Goal: Task Accomplishment & Management: Use online tool/utility

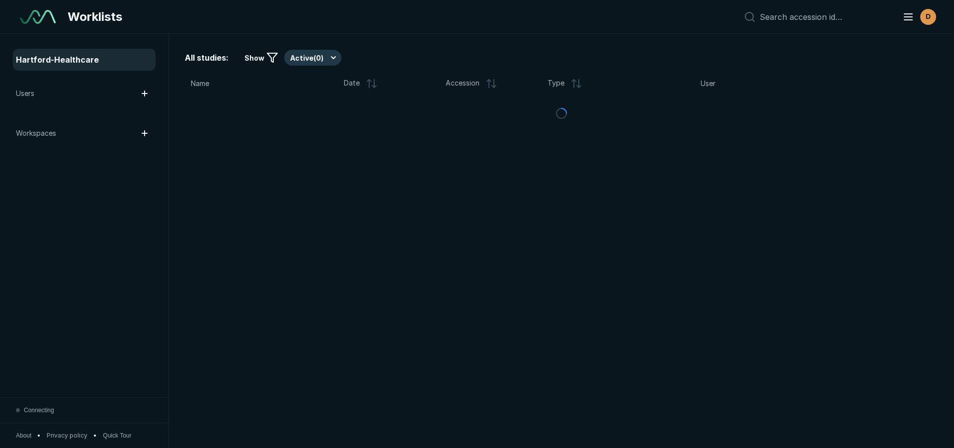
scroll to position [3118, 5569]
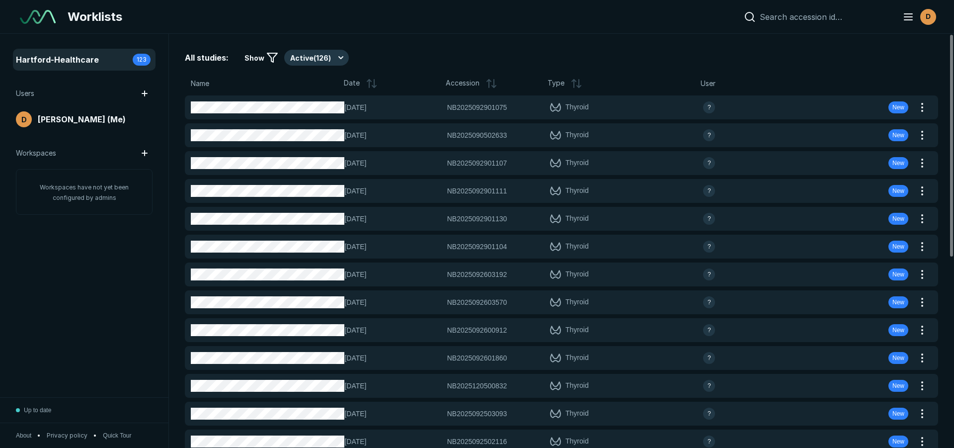
click at [781, 18] on input at bounding box center [825, 17] width 131 height 10
paste input "NB2025092903522"
type input "NB2025092903522"
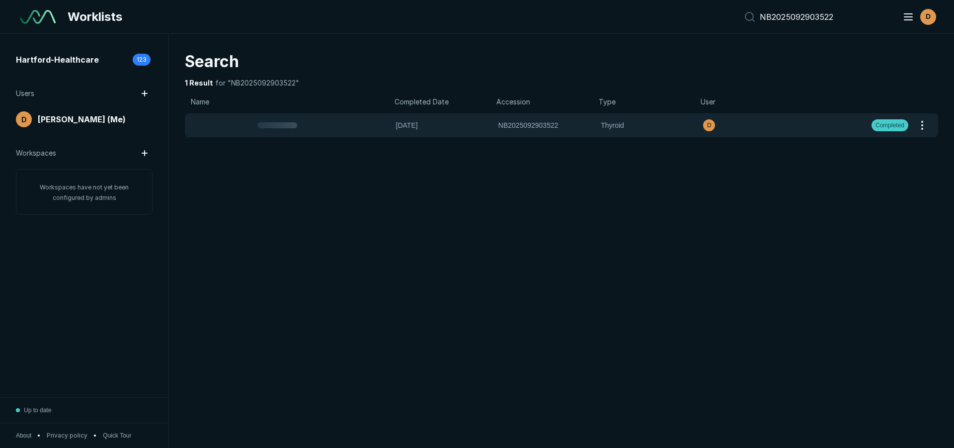
scroll to position [2959, 4650]
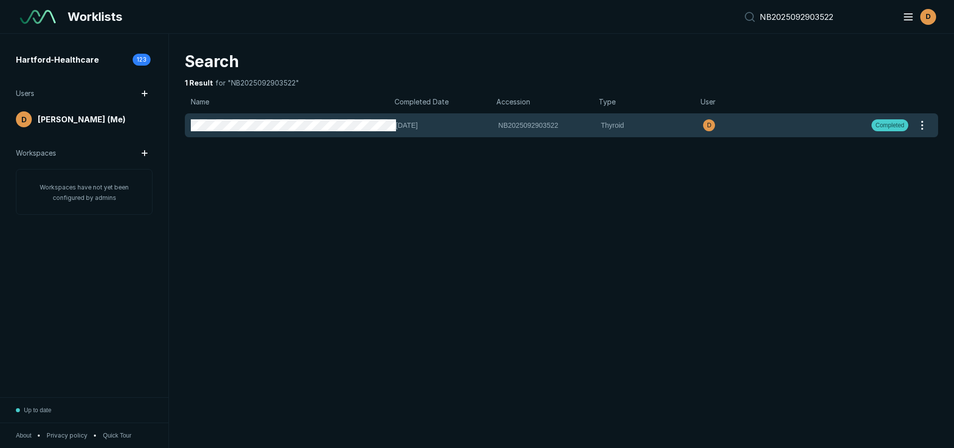
click at [894, 123] on span "Completed" at bounding box center [889, 125] width 29 height 9
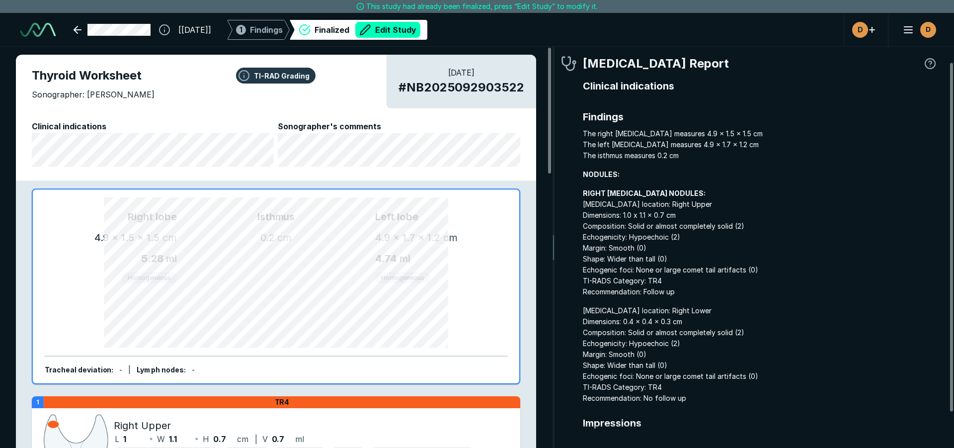
scroll to position [58, 0]
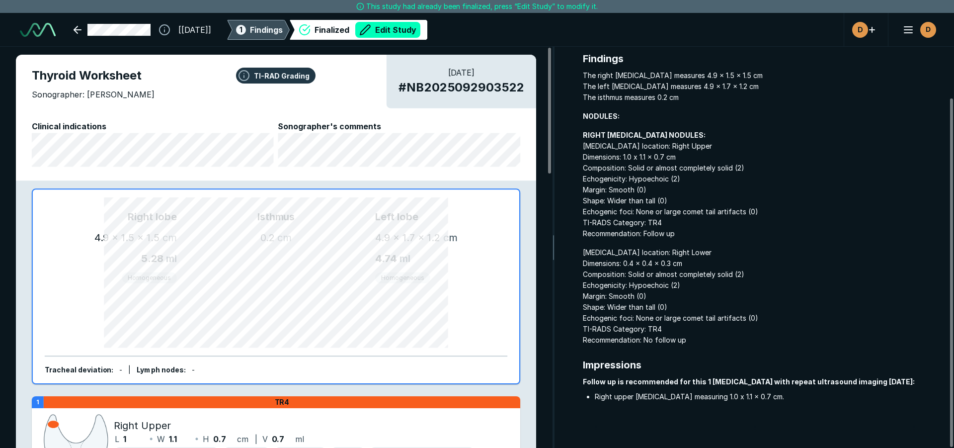
click at [276, 32] on span "Findings" at bounding box center [266, 30] width 33 height 12
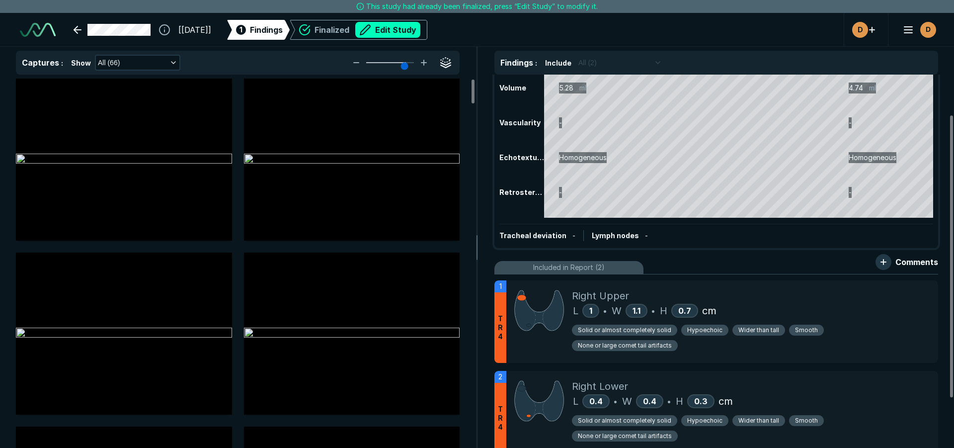
scroll to position [99, 0]
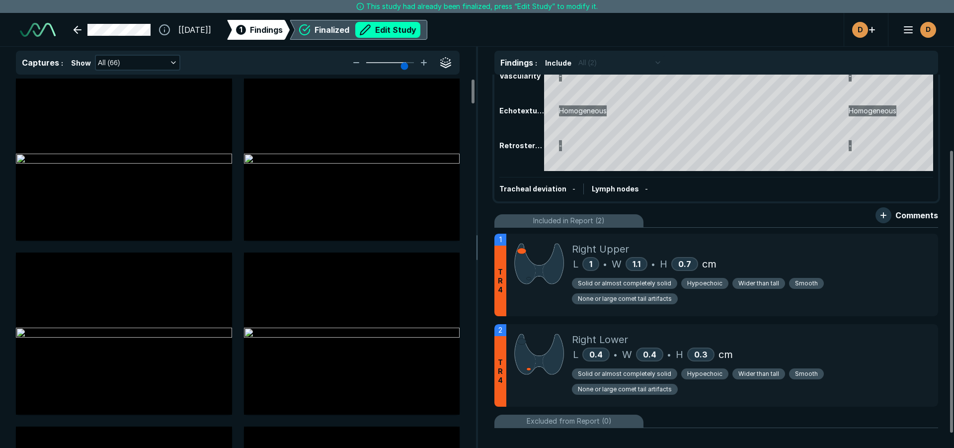
click at [344, 30] on div "Finalized Edit Study" at bounding box center [367, 30] width 106 height 16
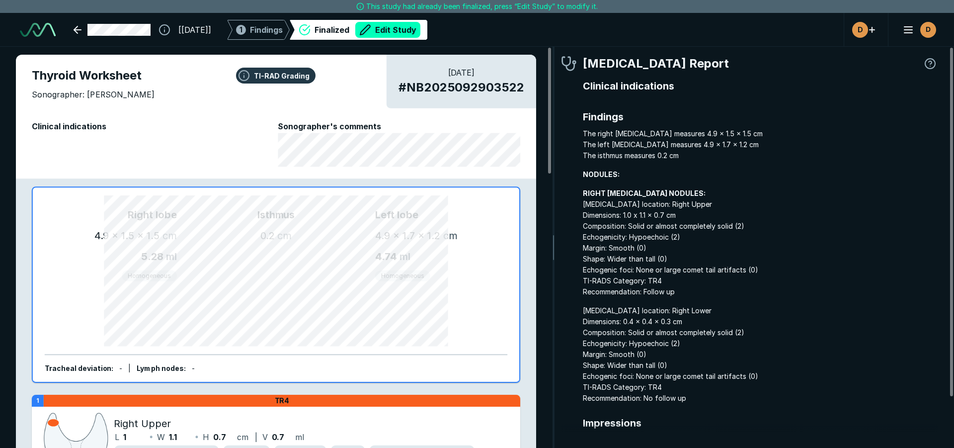
scroll to position [3024, 2958]
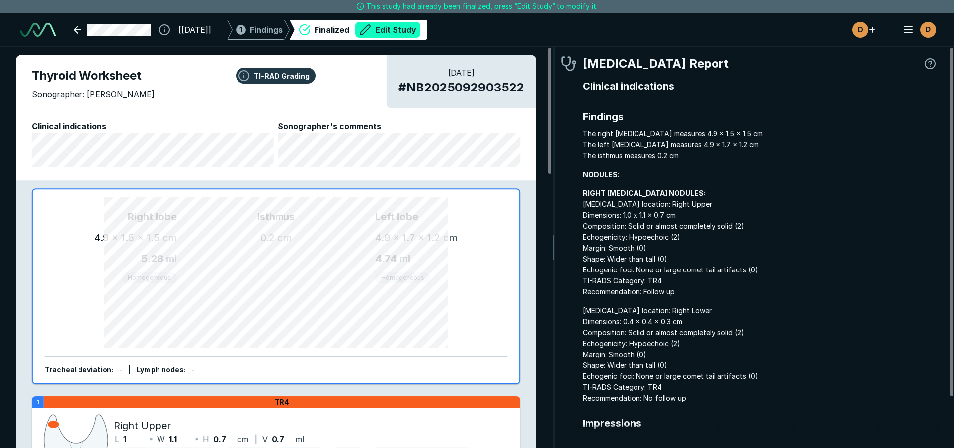
click at [415, 29] on button "Edit Study" at bounding box center [387, 30] width 65 height 16
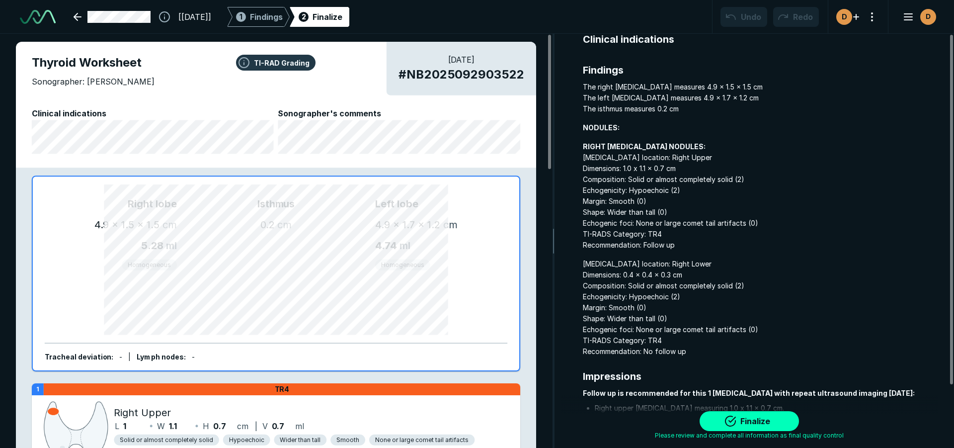
scroll to position [0, 0]
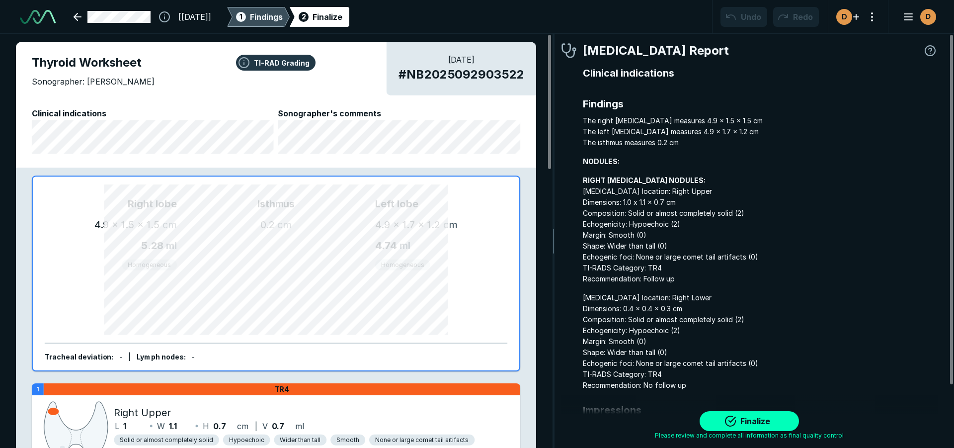
click at [246, 17] on div "1" at bounding box center [241, 17] width 10 height 10
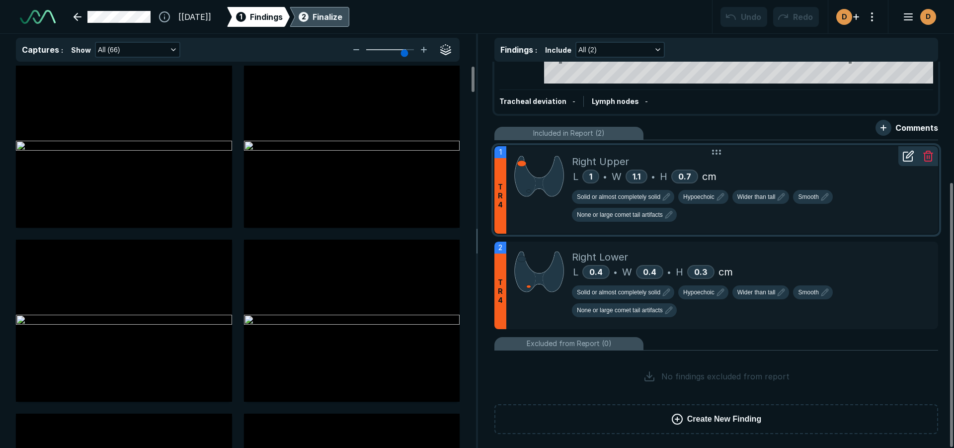
scroll to position [176, 0]
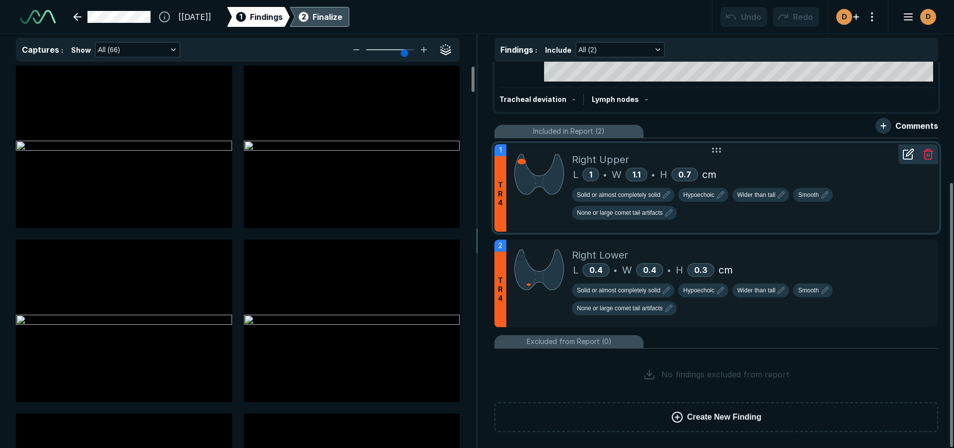
click at [907, 153] on icon at bounding box center [908, 154] width 12 height 12
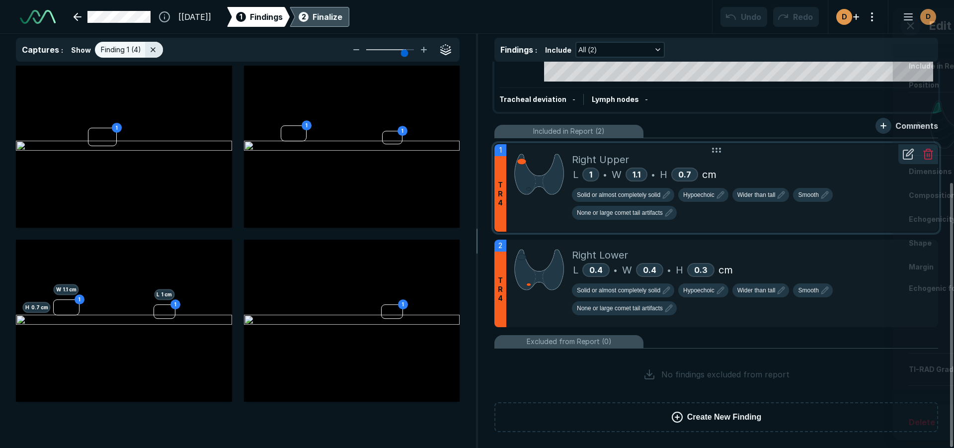
scroll to position [2718, 2549]
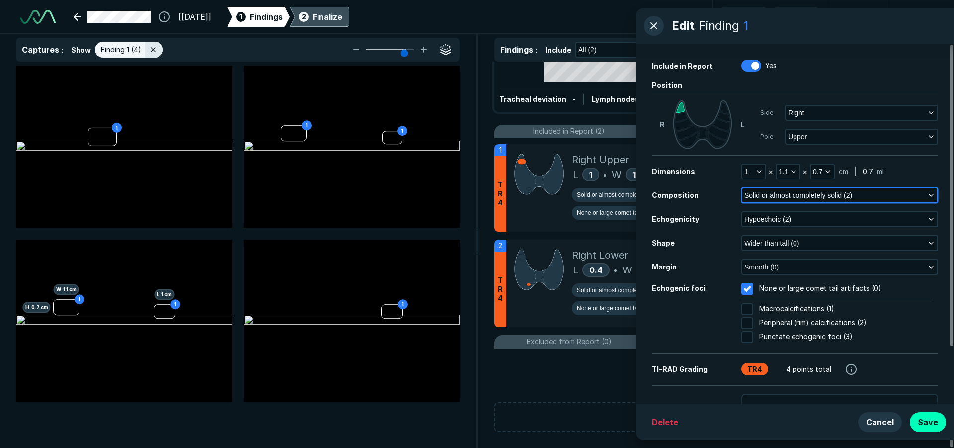
click at [932, 192] on icon "button" at bounding box center [931, 195] width 8 height 8
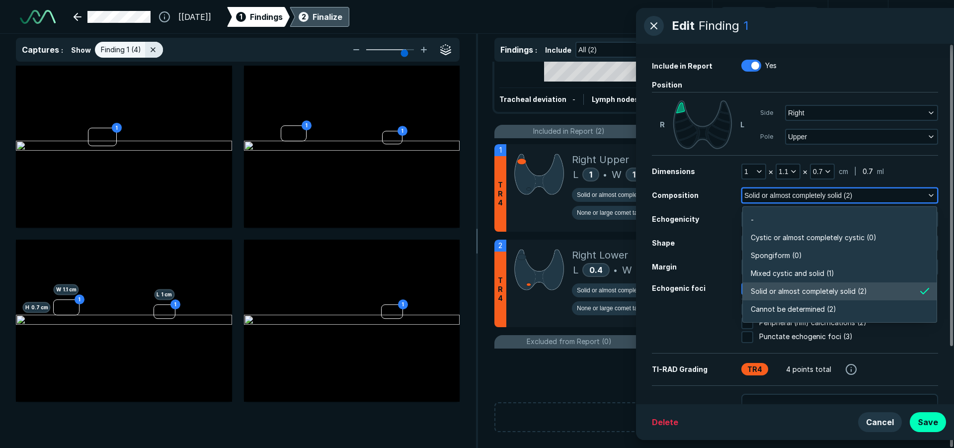
scroll to position [1738, 2149]
click at [932, 192] on icon "button" at bounding box center [931, 195] width 8 height 8
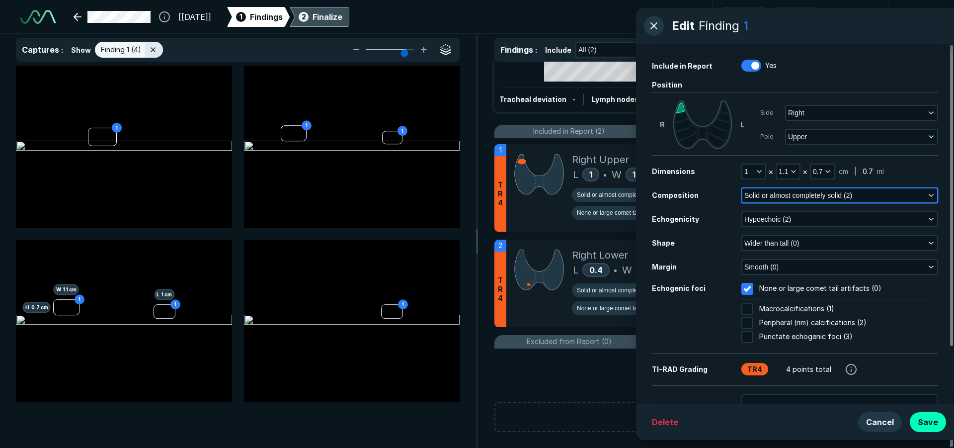
click at [929, 195] on polyline "button" at bounding box center [931, 195] width 4 height 2
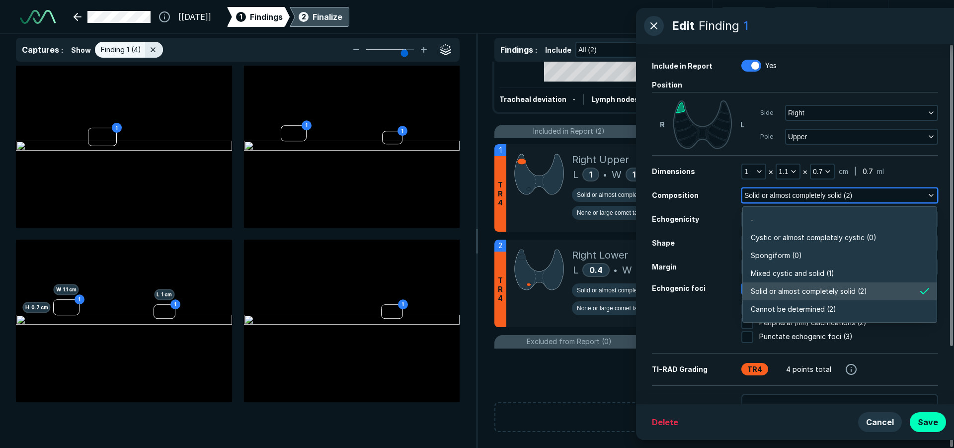
click at [929, 195] on polyline "button" at bounding box center [931, 195] width 4 height 2
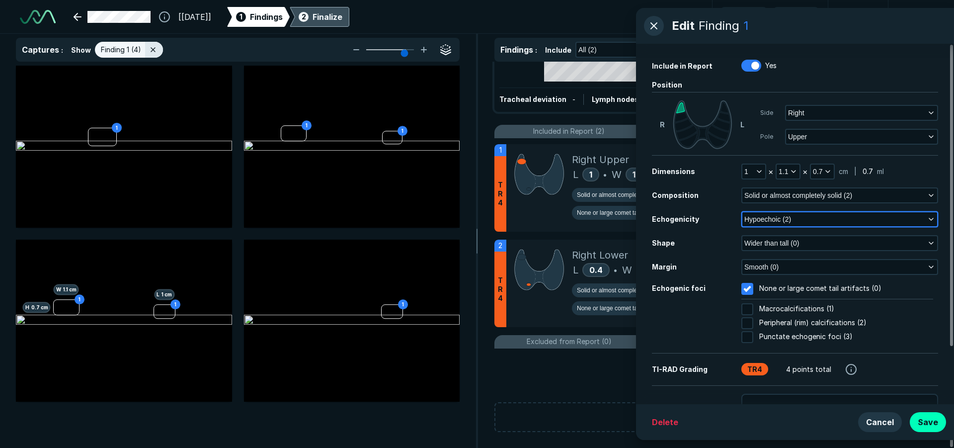
click at [930, 221] on icon "button" at bounding box center [931, 219] width 8 height 8
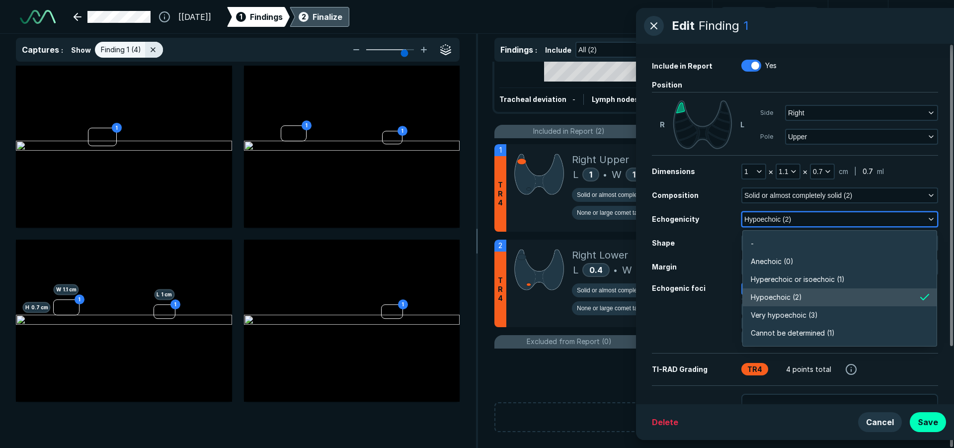
click at [930, 221] on icon "button" at bounding box center [931, 219] width 8 height 8
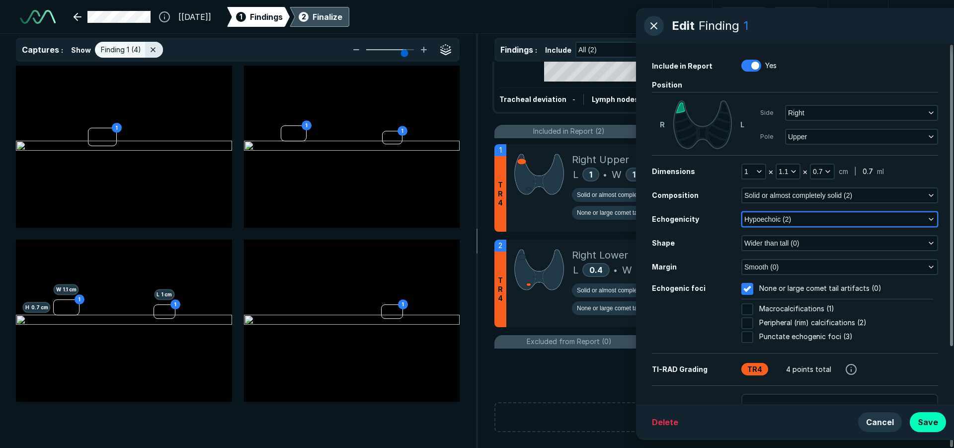
click at [930, 221] on icon "button" at bounding box center [931, 219] width 8 height 8
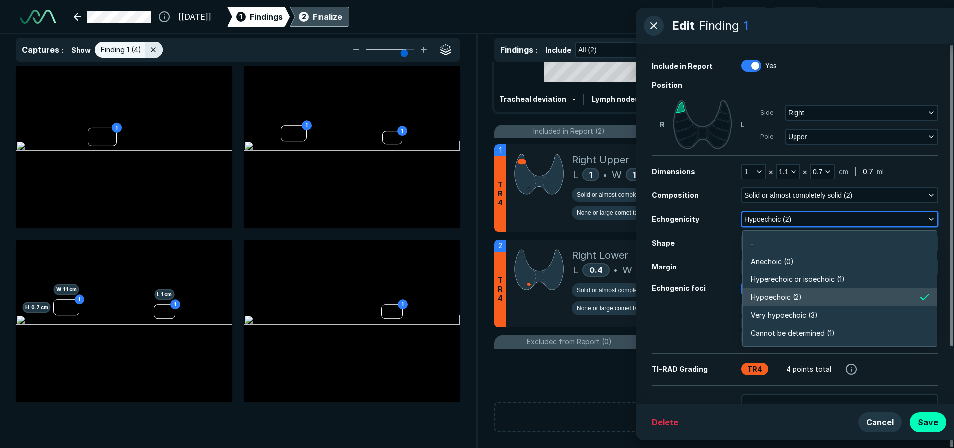
click at [930, 221] on icon "button" at bounding box center [931, 219] width 8 height 8
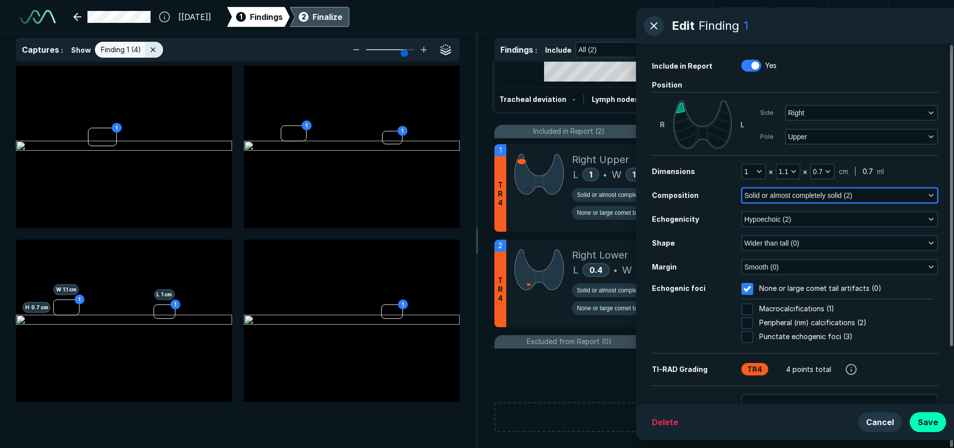
click at [929, 193] on icon "button" at bounding box center [931, 195] width 8 height 8
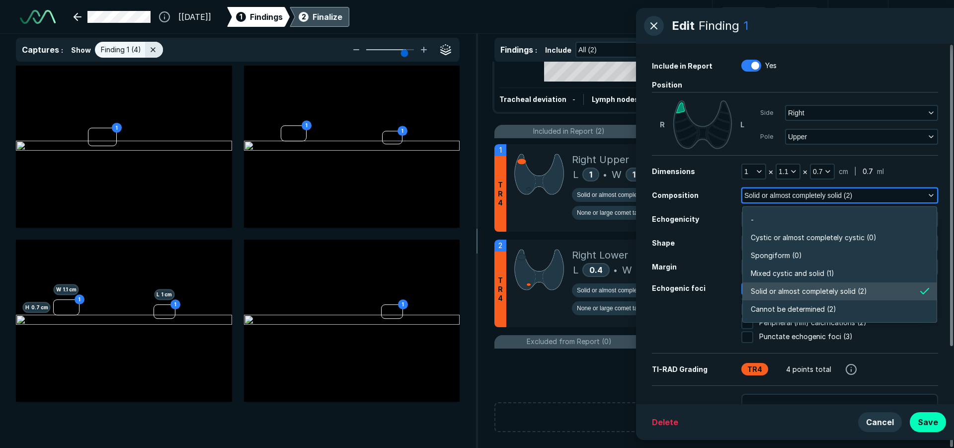
click at [929, 193] on icon "button" at bounding box center [931, 195] width 8 height 8
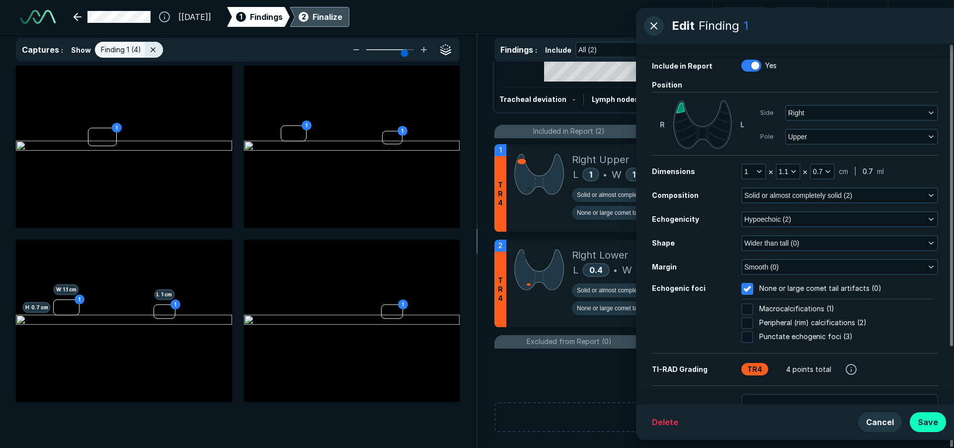
click at [923, 425] on button "Save" at bounding box center [928, 422] width 36 height 20
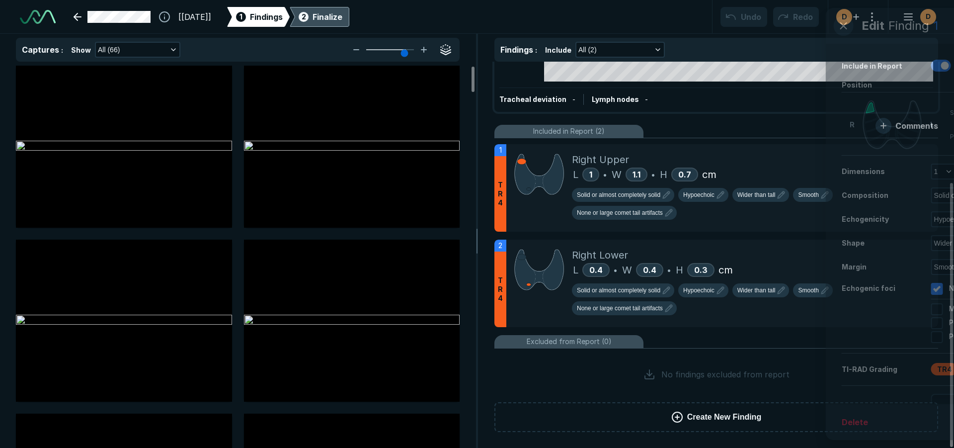
scroll to position [2888, 3258]
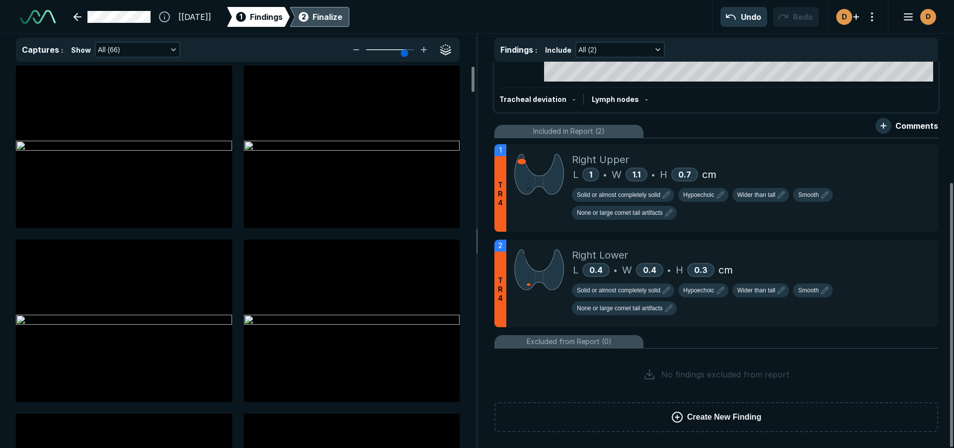
click at [342, 12] on div "Finalize" at bounding box center [328, 17] width 30 height 12
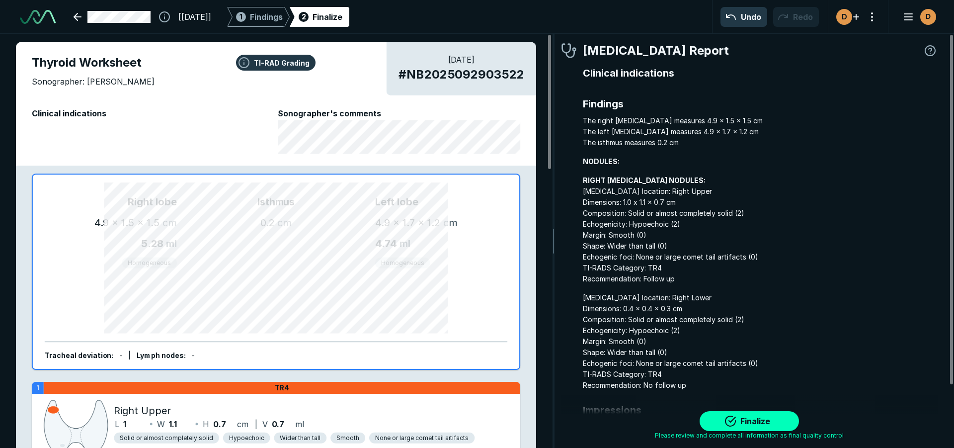
scroll to position [3082, 2958]
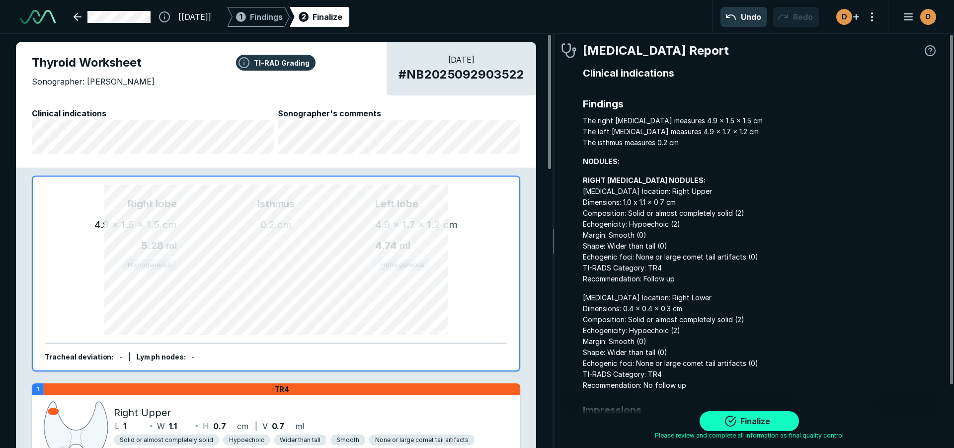
click at [760, 418] on button "Finalize" at bounding box center [749, 421] width 99 height 20
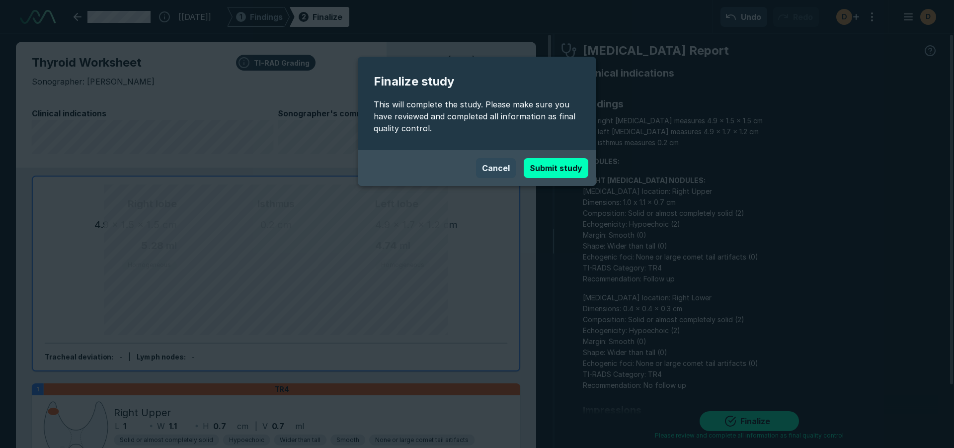
click at [489, 168] on button "Cancel" at bounding box center [496, 168] width 40 height 20
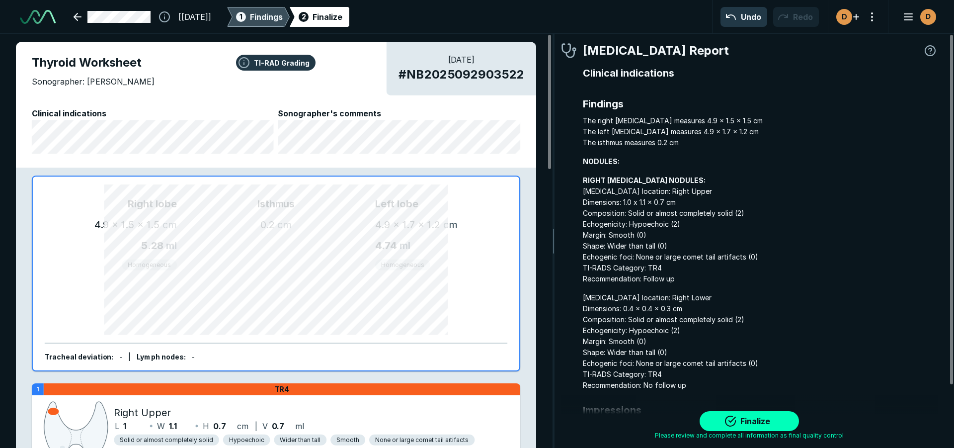
click at [283, 20] on span "Findings" at bounding box center [266, 17] width 33 height 12
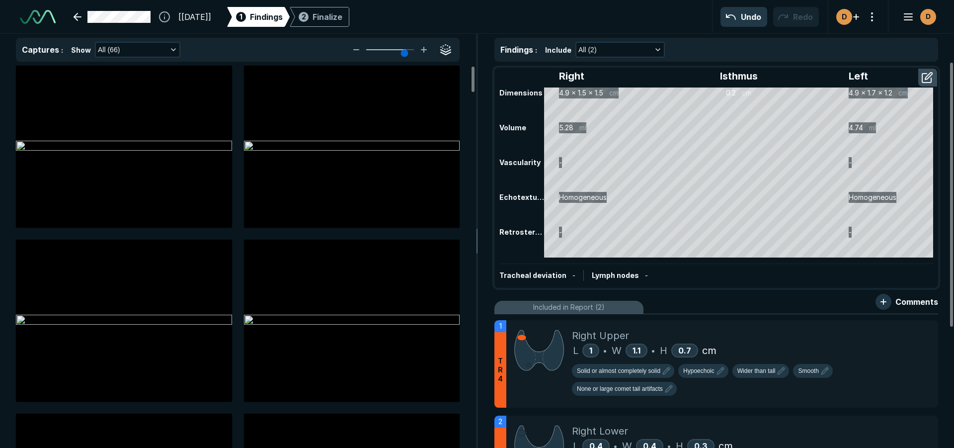
scroll to position [2966, 3258]
click at [908, 340] on div "Right Upper" at bounding box center [751, 335] width 358 height 15
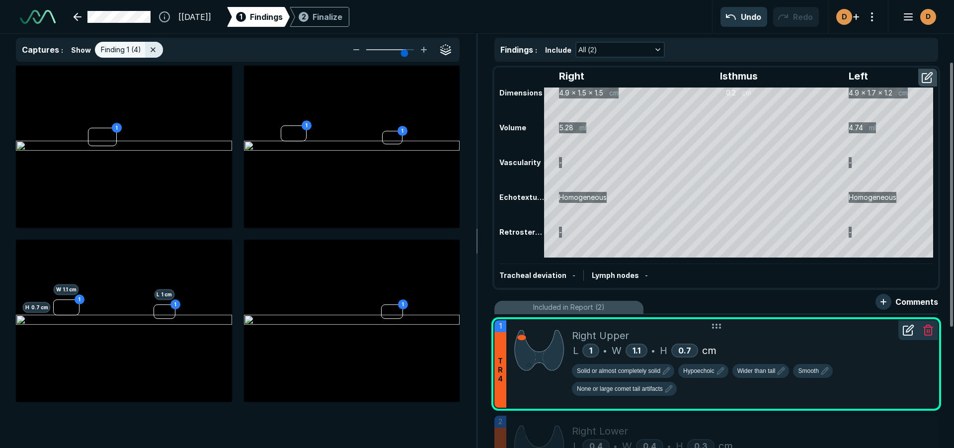
scroll to position [2888, 3258]
click at [910, 330] on icon at bounding box center [909, 328] width 7 height 7
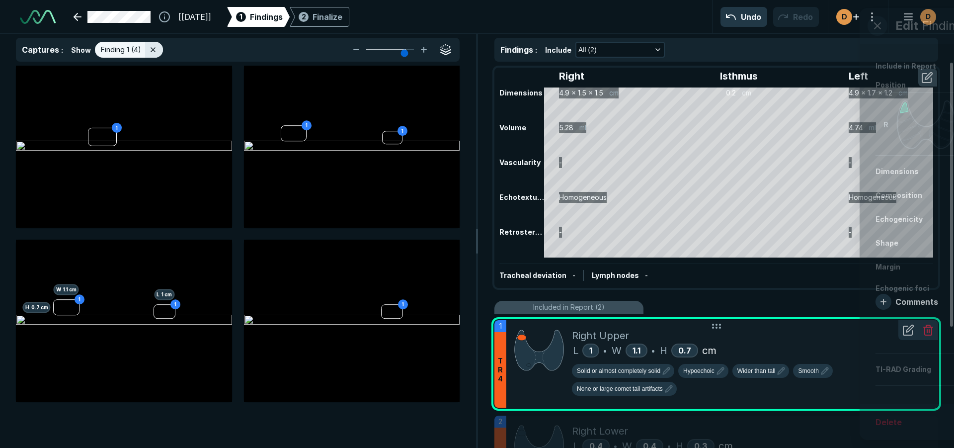
scroll to position [2718, 2549]
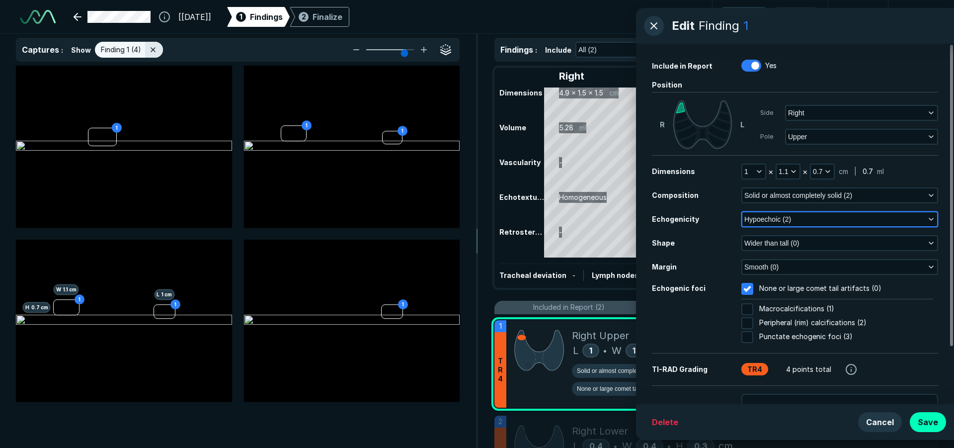
click at [844, 217] on button "Hypoechoic (2)" at bounding box center [839, 219] width 195 height 14
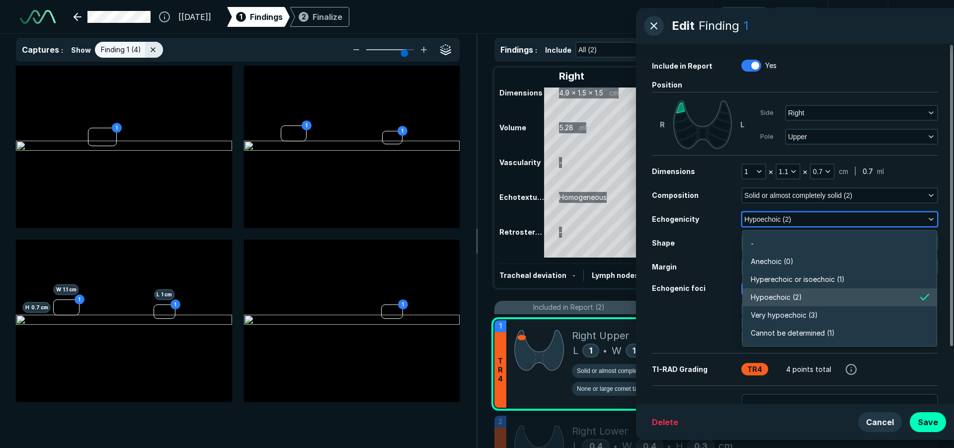
scroll to position [1738, 2149]
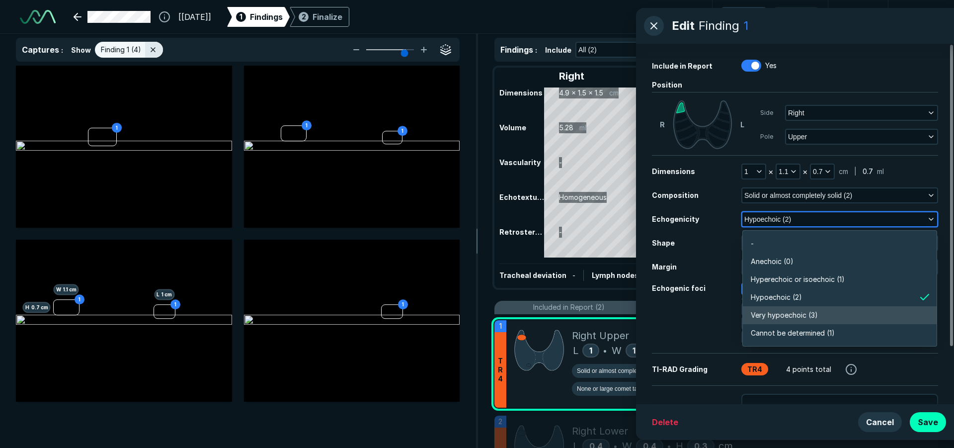
click at [793, 318] on span "Very hypoechoic (3)" at bounding box center [784, 315] width 67 height 11
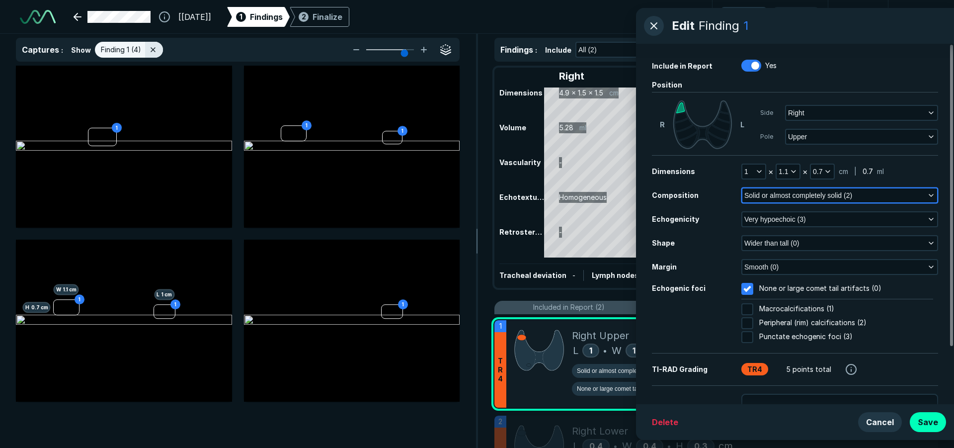
click at [925, 195] on button "Solid or almost completely solid (2)" at bounding box center [839, 195] width 195 height 14
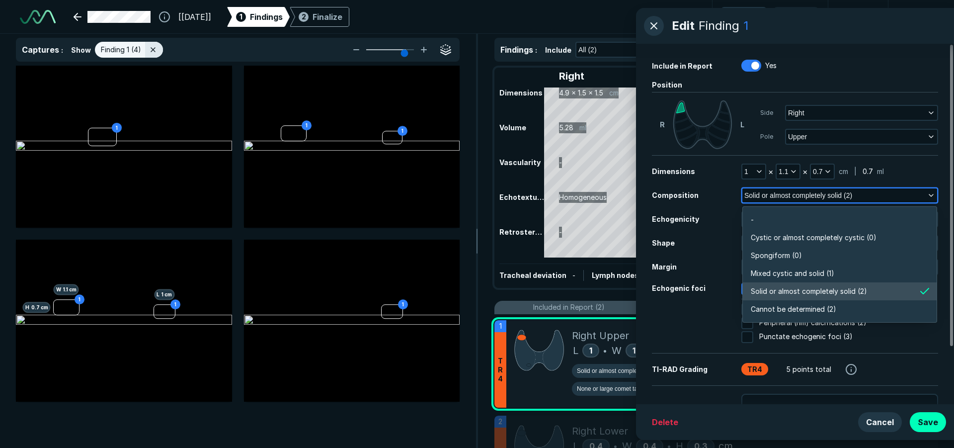
click at [925, 195] on button "Solid or almost completely solid (2)" at bounding box center [839, 195] width 195 height 14
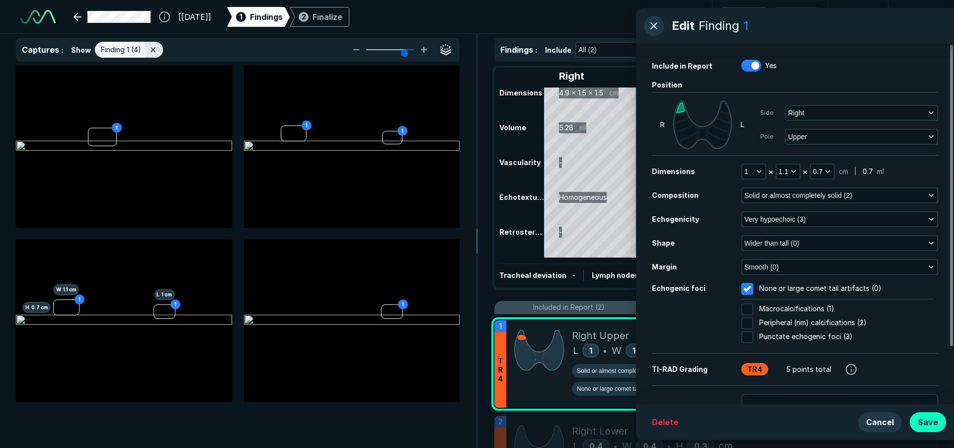
click at [928, 428] on button "Save" at bounding box center [928, 422] width 36 height 20
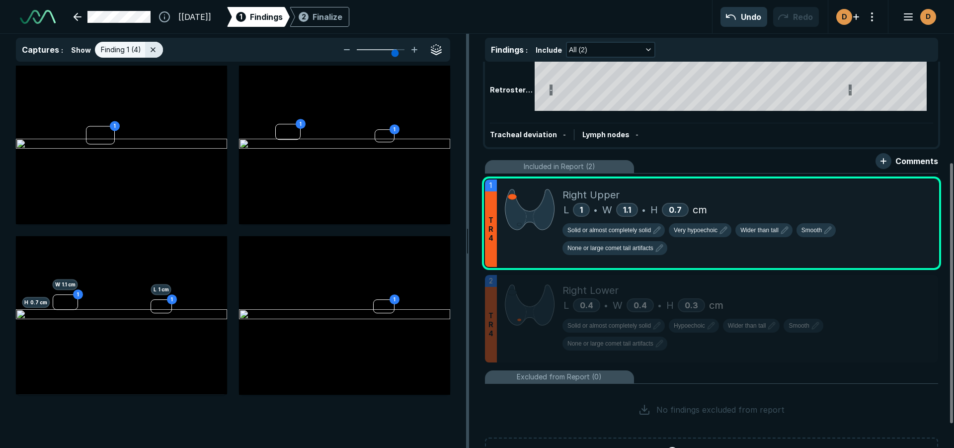
scroll to position [2966, 3278]
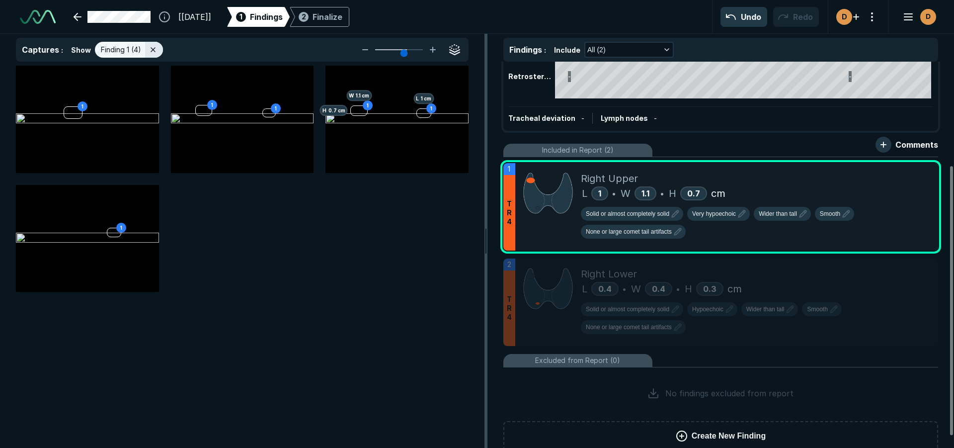
type input "5"
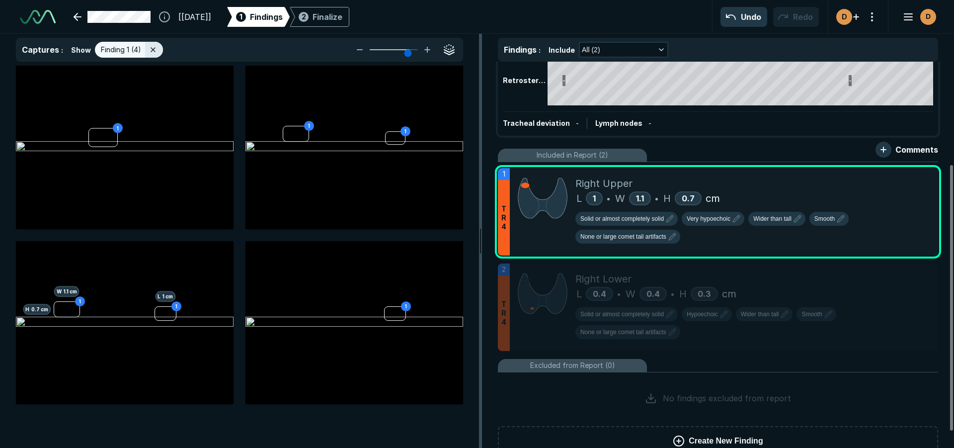
drag, startPoint x: 476, startPoint y: 238, endPoint x: 480, endPoint y: 283, distance: 44.9
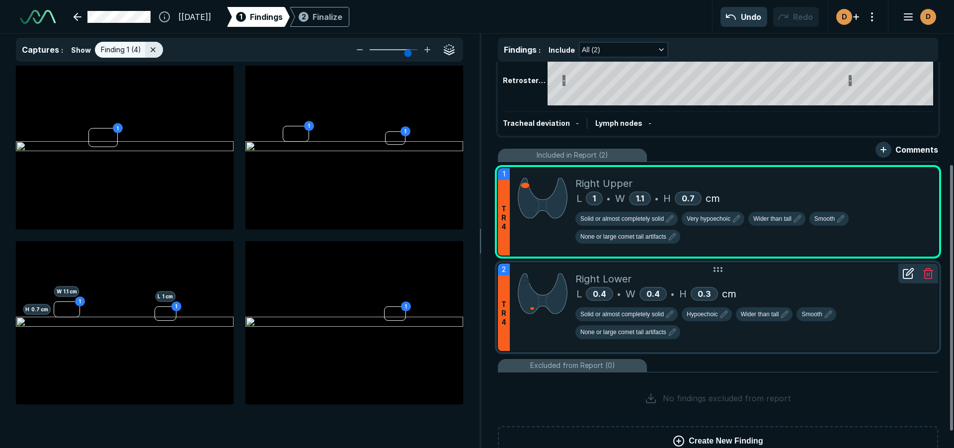
click at [849, 292] on div "L 0.4 • W 0.4 • H 0.3 cm" at bounding box center [752, 293] width 355 height 15
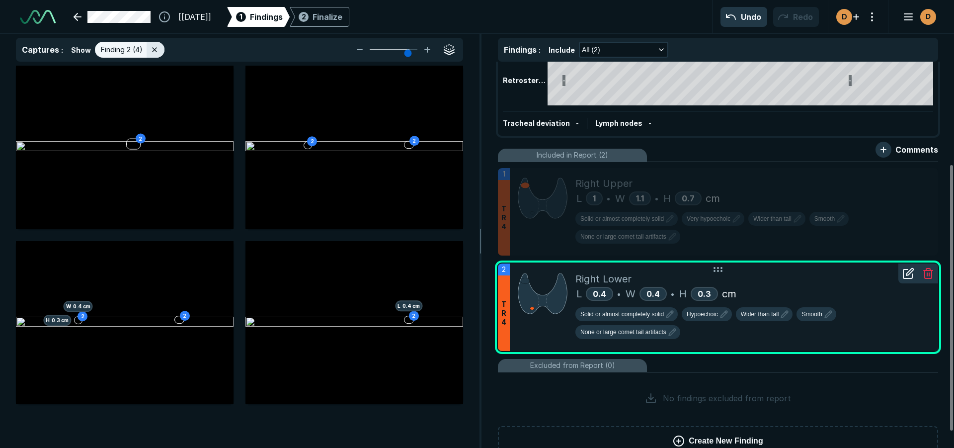
click at [905, 278] on icon at bounding box center [907, 273] width 9 height 9
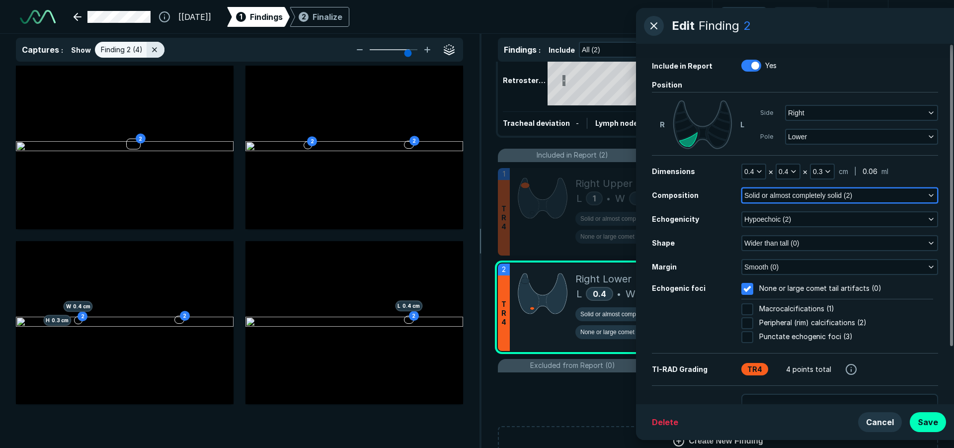
click at [928, 197] on icon "button" at bounding box center [931, 195] width 8 height 8
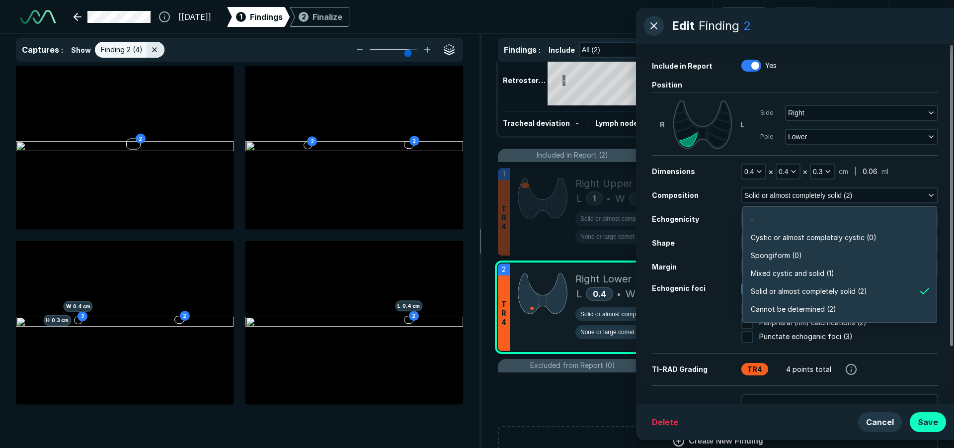
click at [933, 418] on button "Save" at bounding box center [928, 422] width 36 height 20
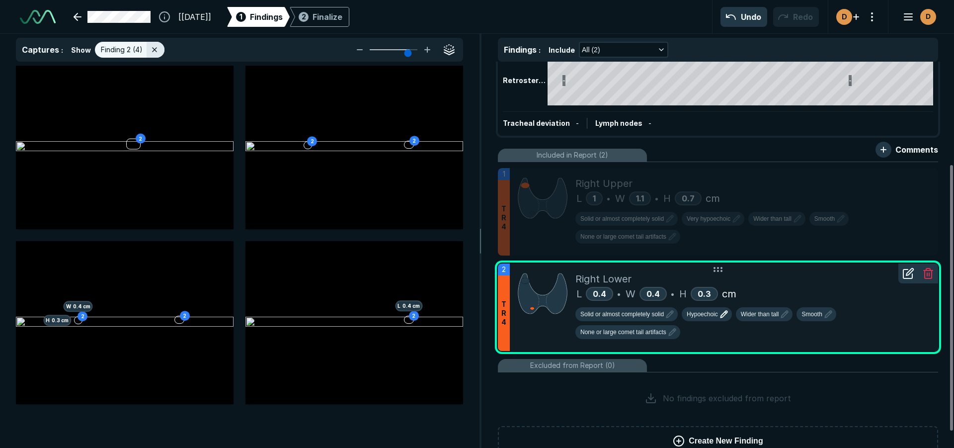
click at [696, 318] on button "Hypoechoic" at bounding box center [707, 314] width 50 height 14
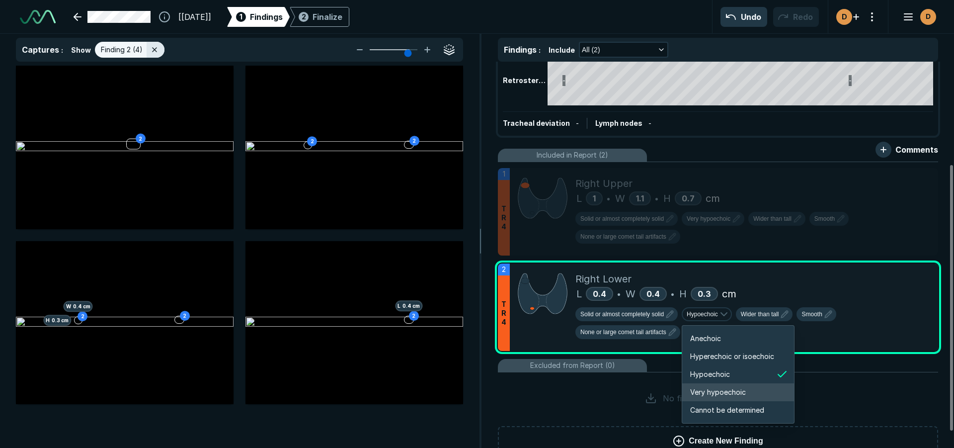
click at [716, 391] on span "Very hypoechoic" at bounding box center [718, 392] width 56 height 11
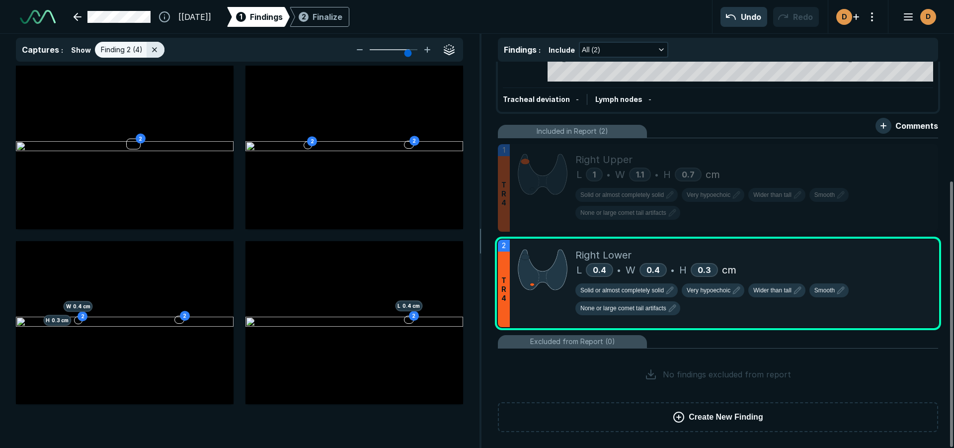
click at [844, 370] on div "No findings excluded from report" at bounding box center [718, 374] width 440 height 44
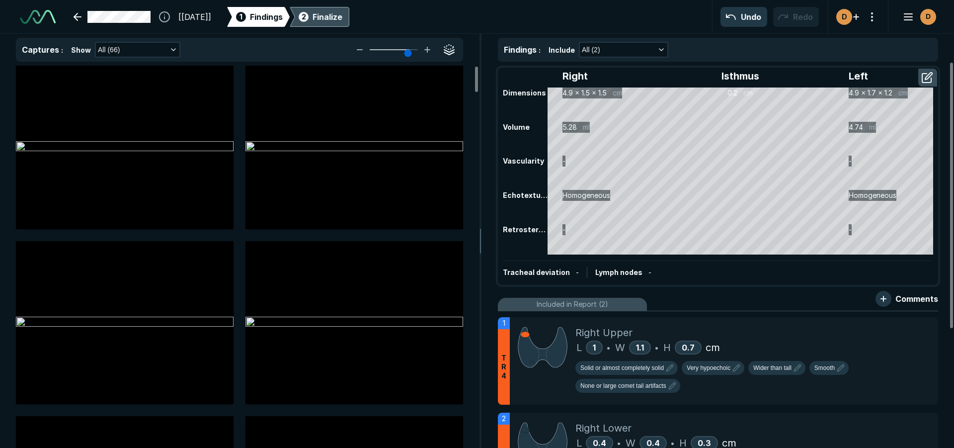
click at [342, 17] on div "Finalize" at bounding box center [328, 17] width 30 height 12
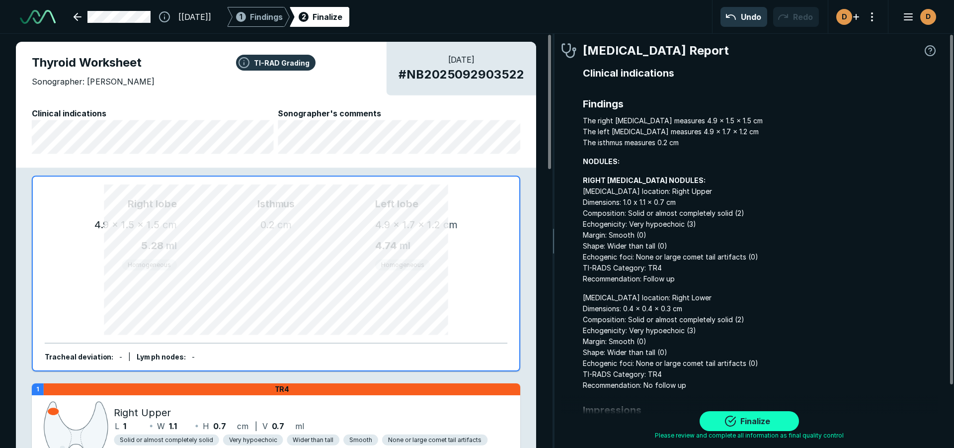
click at [760, 423] on button "Finalize" at bounding box center [749, 421] width 99 height 20
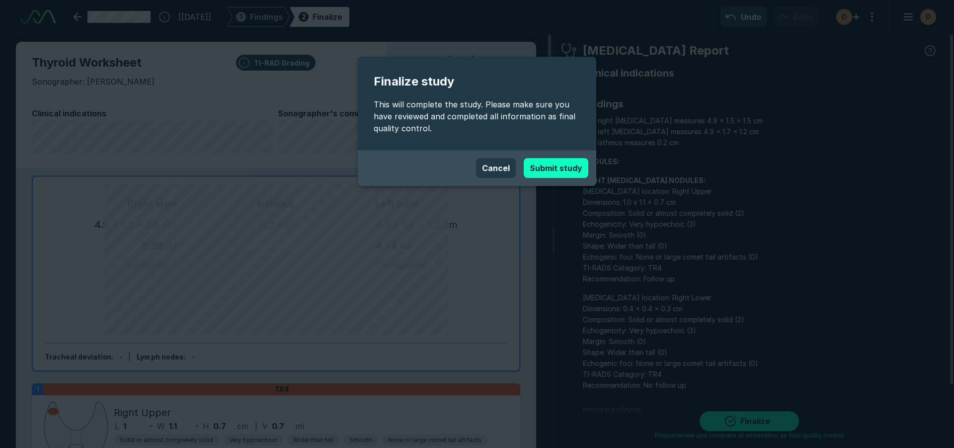
click at [560, 172] on button "Submit study" at bounding box center [556, 168] width 65 height 20
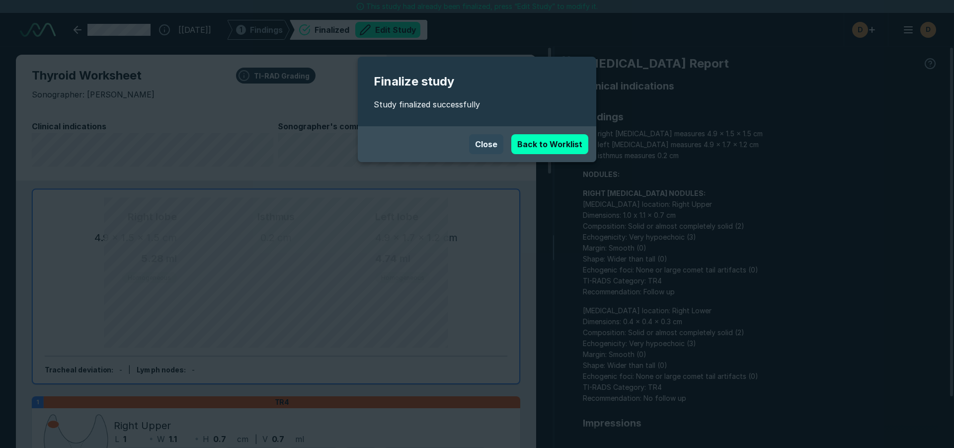
click at [483, 139] on button "Close" at bounding box center [486, 144] width 34 height 20
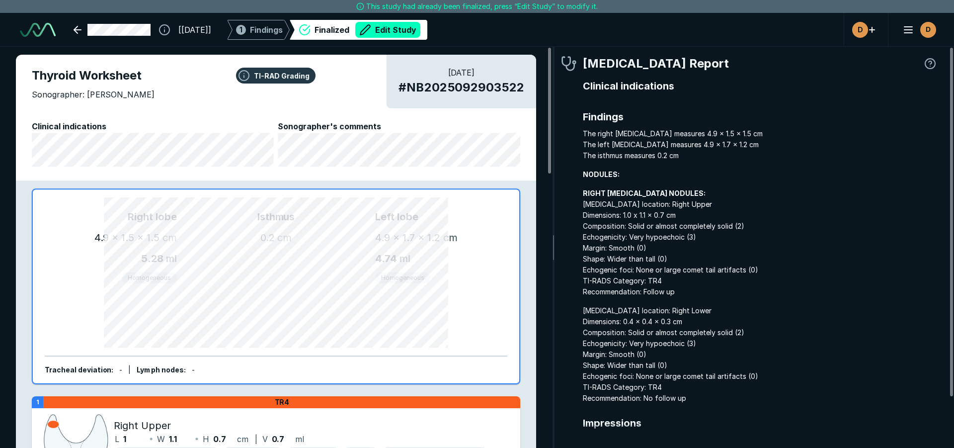
scroll to position [58, 0]
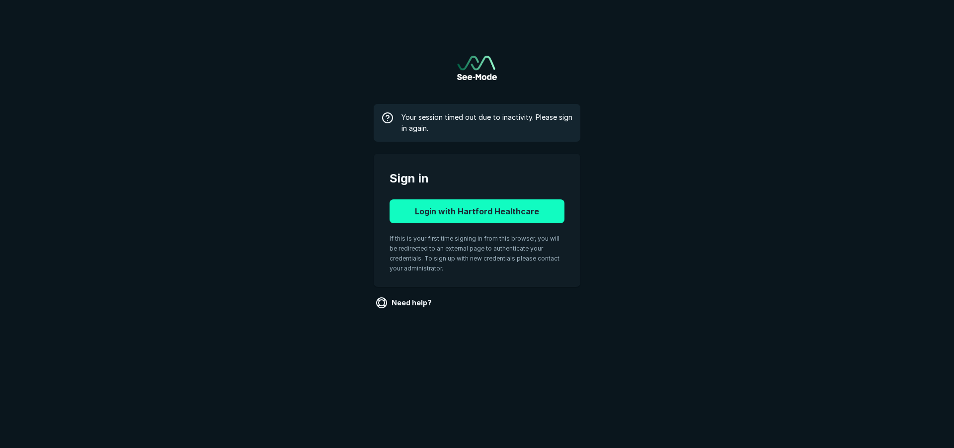
click at [447, 214] on button "Login with Hartford Healthcare" at bounding box center [477, 211] width 175 height 24
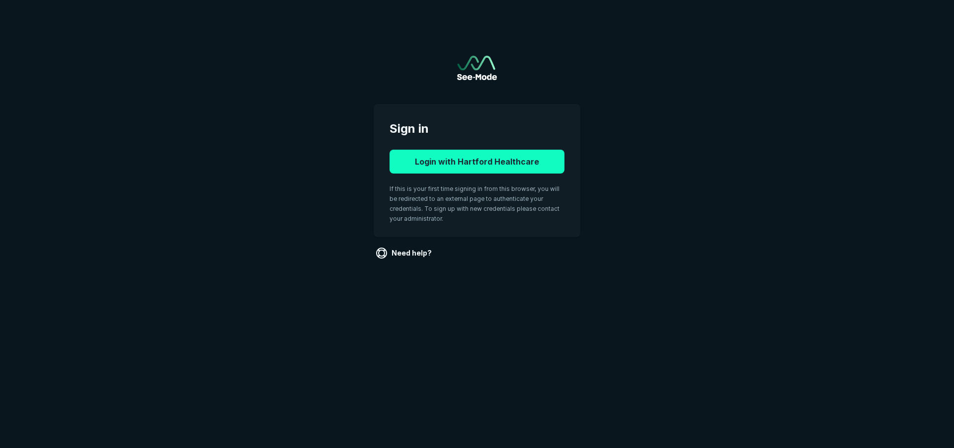
click at [436, 166] on button "Login with Hartford Healthcare" at bounding box center [477, 162] width 175 height 24
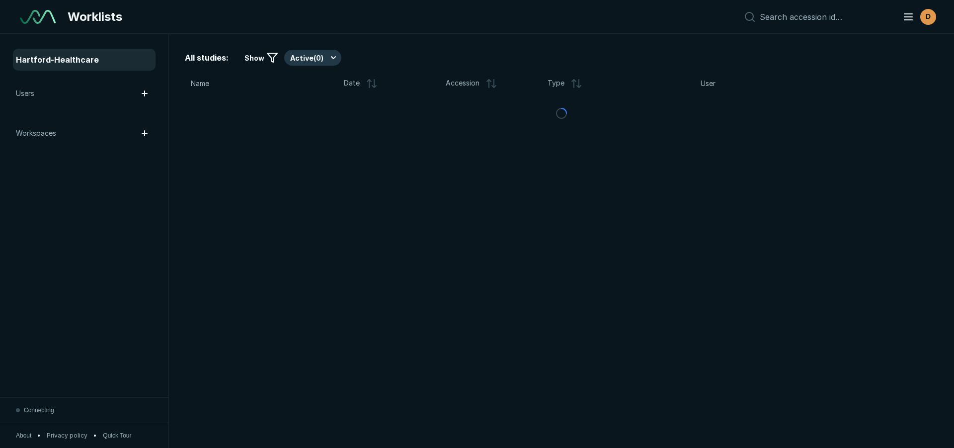
scroll to position [3118, 5569]
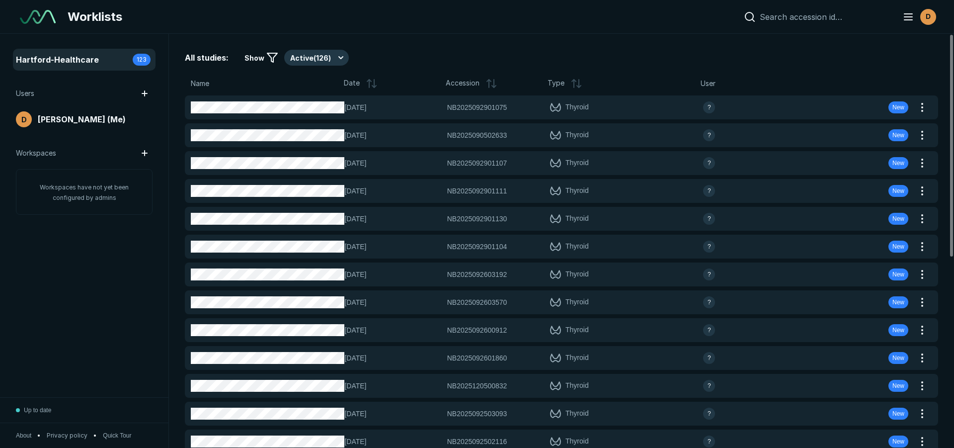
click at [837, 20] on input at bounding box center [825, 17] width 131 height 10
paste input "NB2025092903522"
type input "NB2025092903522"
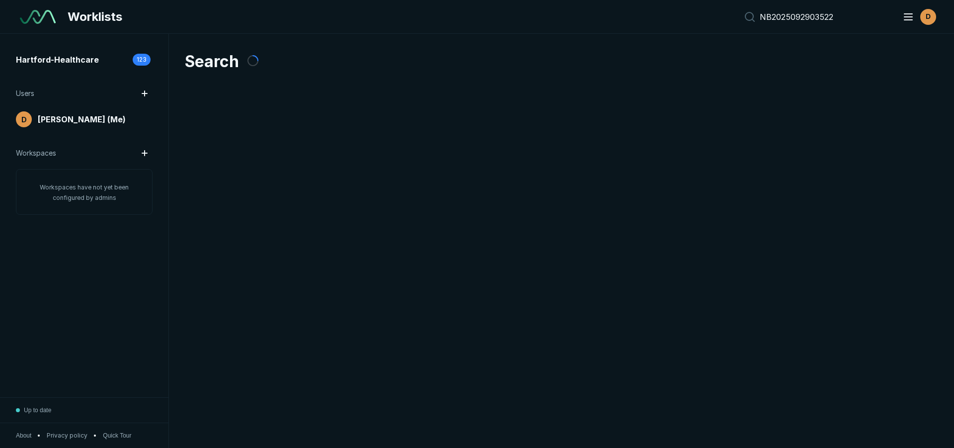
scroll to position [2959, 4650]
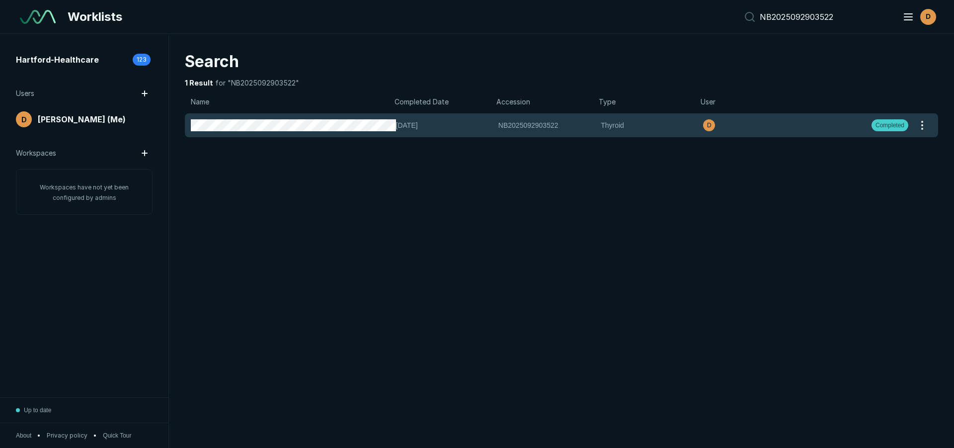
click at [896, 125] on span "Completed" at bounding box center [889, 125] width 29 height 9
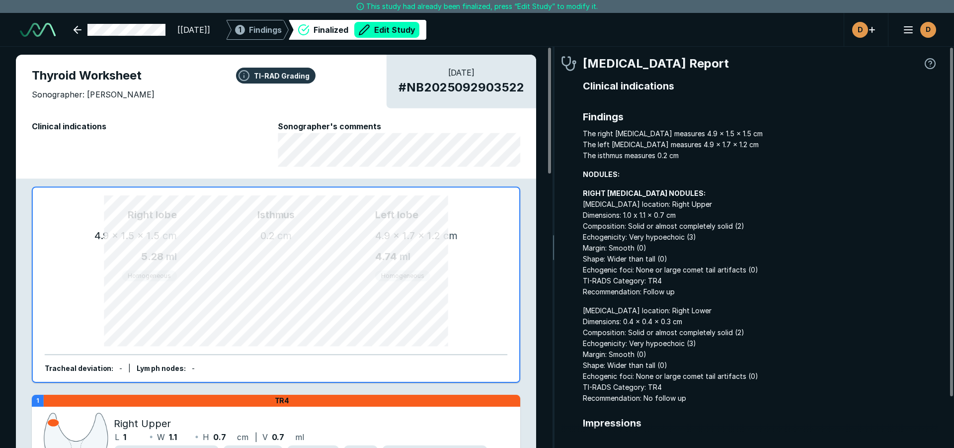
scroll to position [3024, 2958]
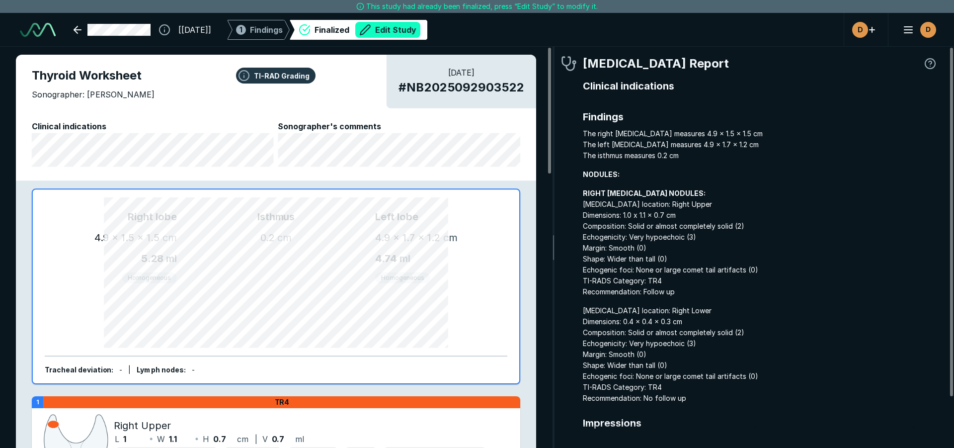
click at [413, 32] on button "Edit Study" at bounding box center [387, 30] width 65 height 16
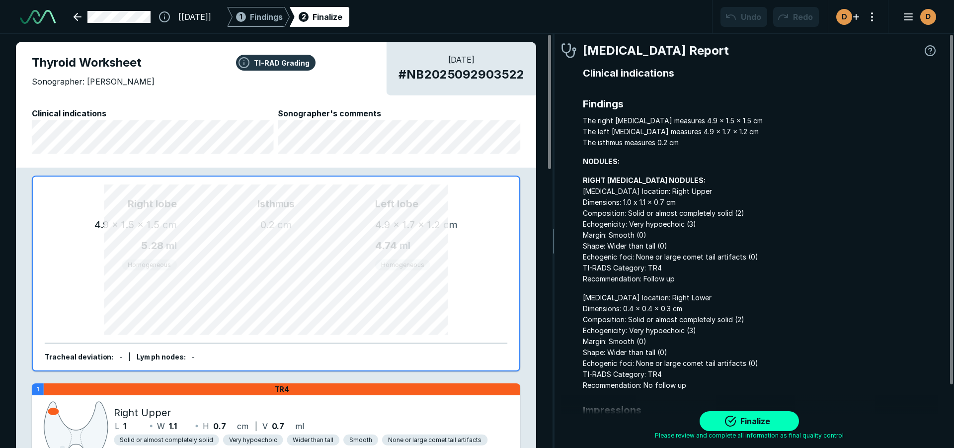
scroll to position [3118, 5569]
click at [760, 426] on button "Finalize" at bounding box center [749, 421] width 99 height 20
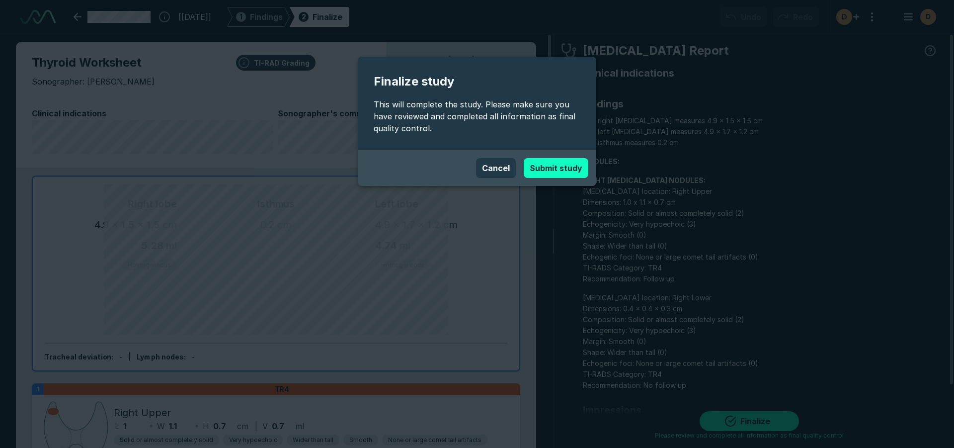
click at [579, 170] on button "Submit study" at bounding box center [556, 168] width 65 height 20
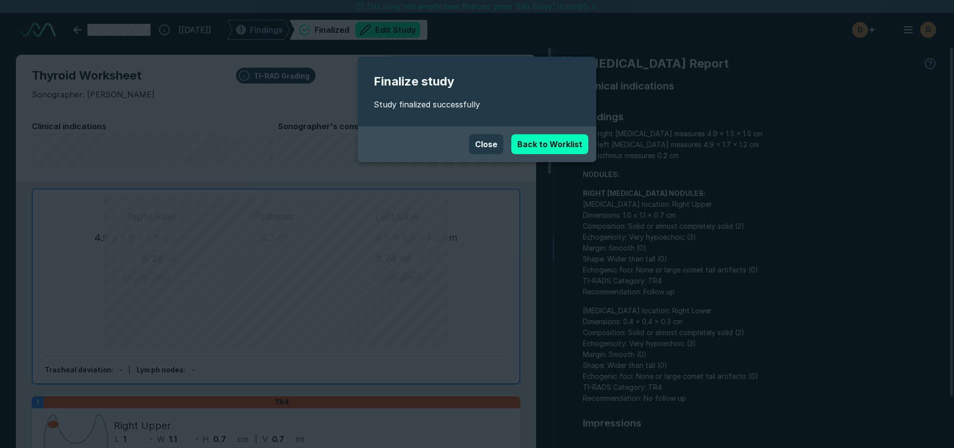
scroll to position [3060, 5569]
click at [491, 142] on button "Close" at bounding box center [486, 144] width 34 height 20
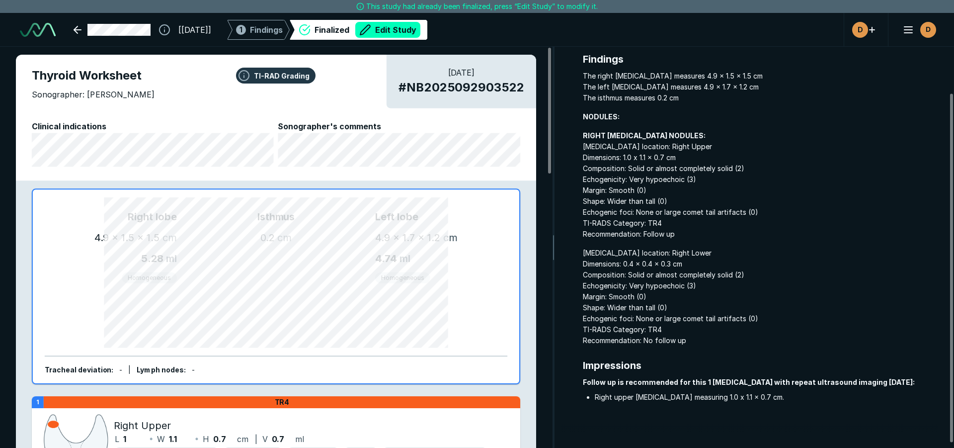
scroll to position [58, 0]
